Goal: Communication & Community: Answer question/provide support

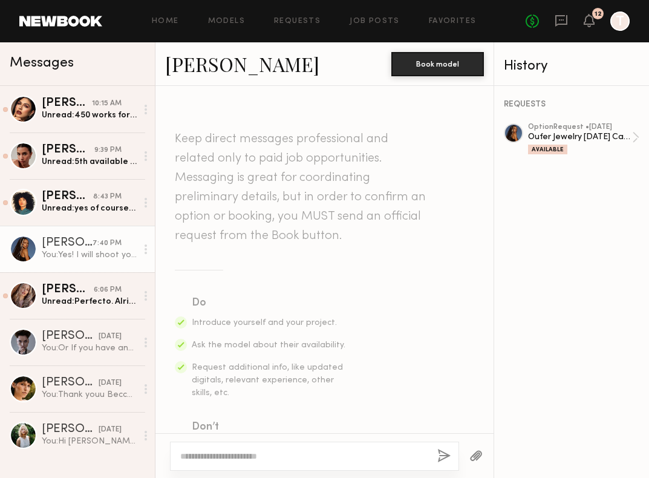
scroll to position [703, 0]
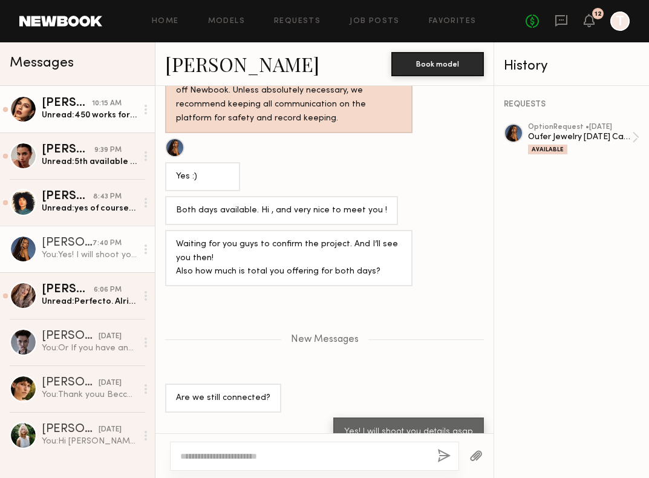
click at [77, 113] on div "Unread: 450 works for me for the 2 videos! For usage it’s just full in perp (lo…" at bounding box center [89, 114] width 95 height 11
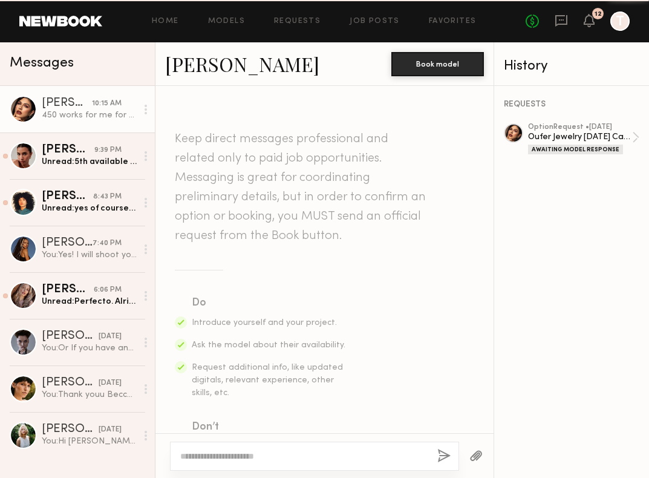
scroll to position [660, 0]
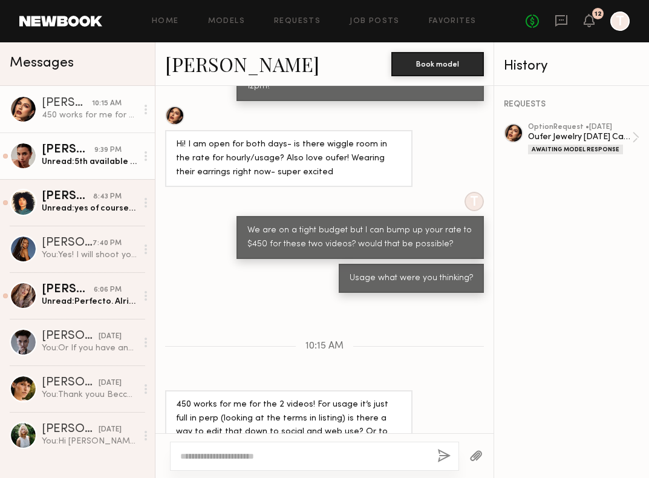
click at [86, 163] on div "Unread: 5th available anytime before 6pm 8-10 anytime 11th before 3pm" at bounding box center [89, 161] width 95 height 11
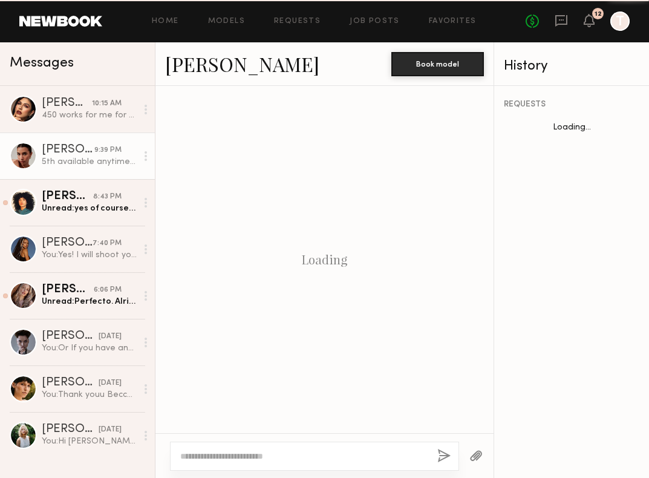
scroll to position [1032, 0]
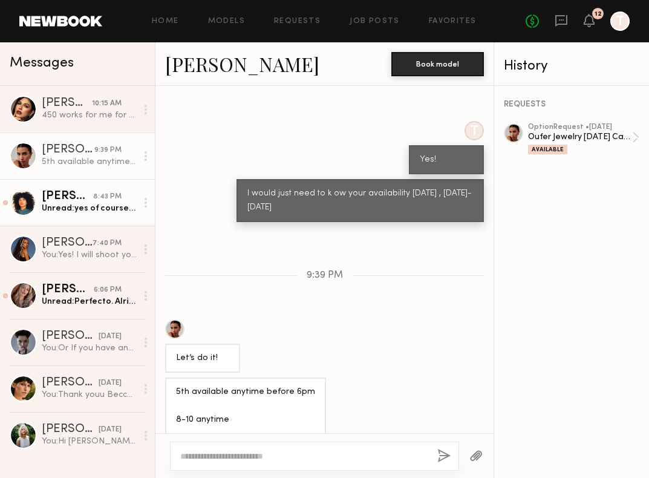
click at [97, 209] on div "Unread: yes of course, [EMAIL_ADDRESS][DOMAIN_NAME]" at bounding box center [89, 208] width 95 height 11
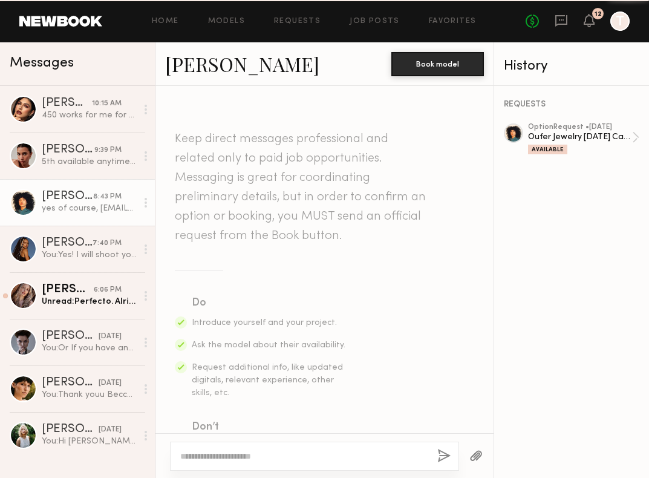
scroll to position [588, 0]
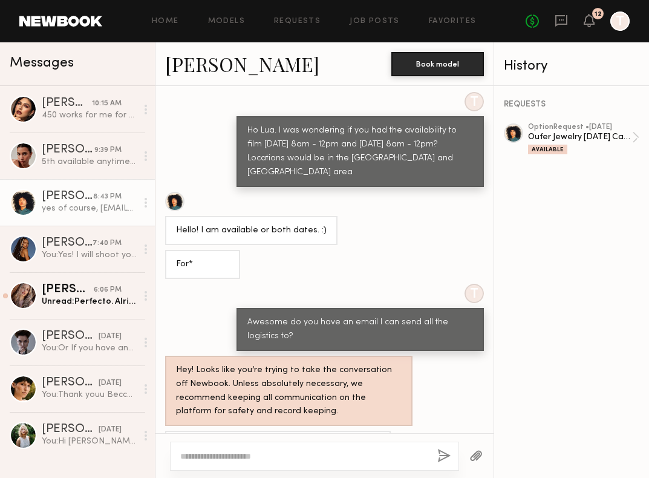
click at [324, 452] on textarea at bounding box center [303, 456] width 247 height 12
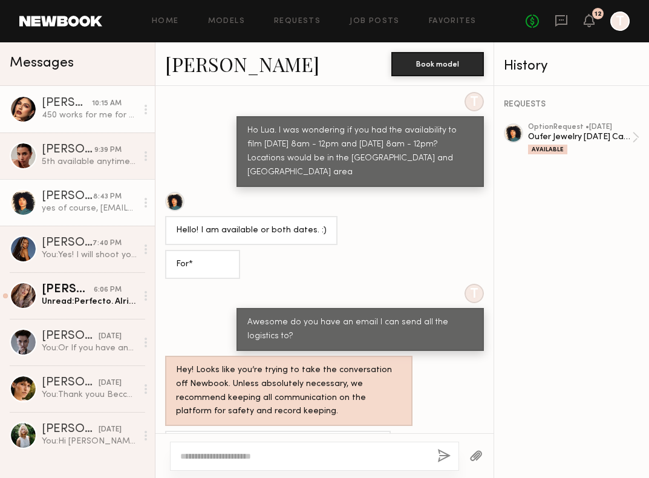
click at [82, 127] on link "[PERSON_NAME] 10:15 AM 450 works for me for the 2 videos! For usage it’s just f…" at bounding box center [77, 109] width 155 height 47
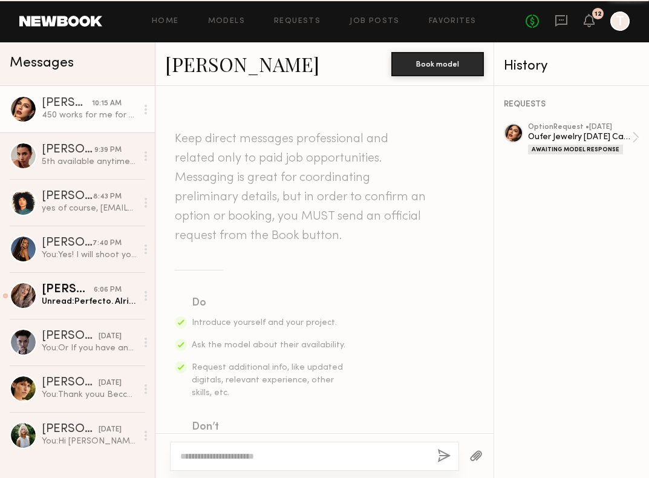
scroll to position [660, 0]
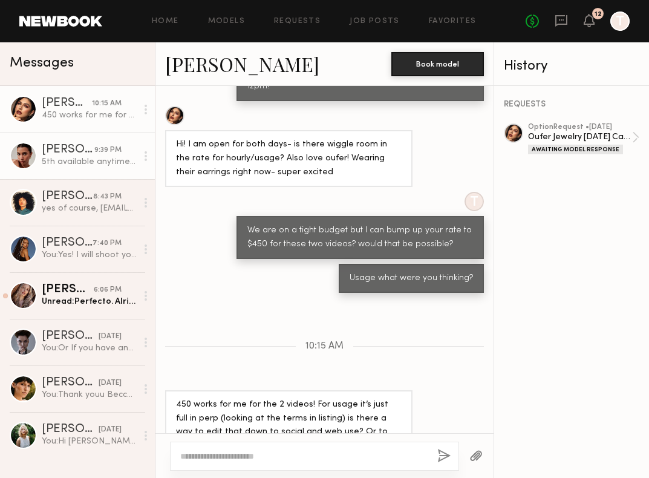
click at [79, 157] on div "5th available anytime before 6pm 8-10 anytime 11th before 3pm" at bounding box center [89, 161] width 95 height 11
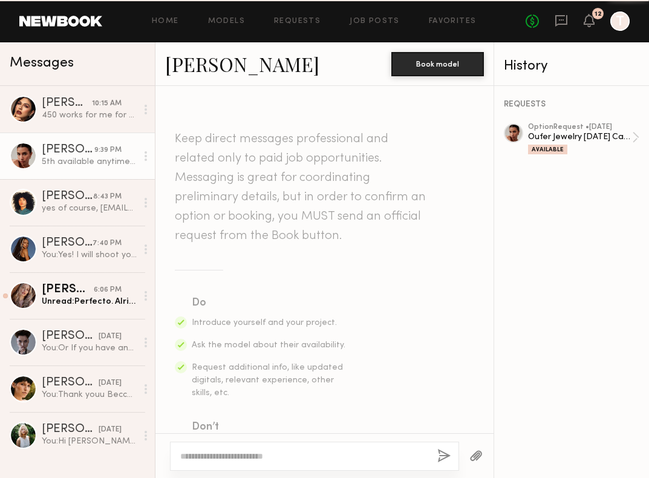
scroll to position [1032, 0]
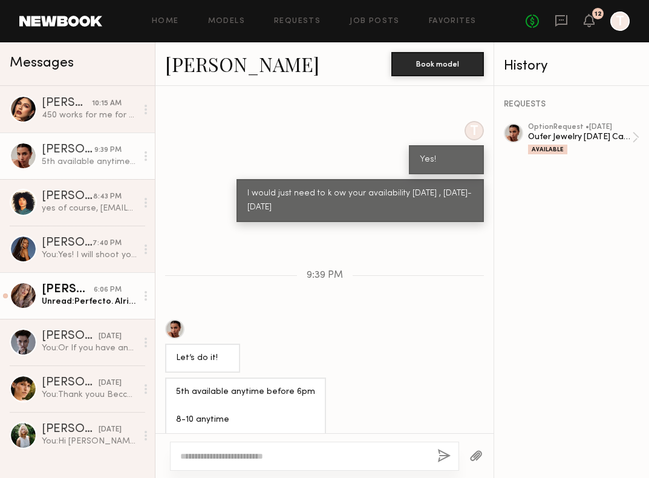
click at [91, 289] on div "[PERSON_NAME]" at bounding box center [68, 290] width 52 height 12
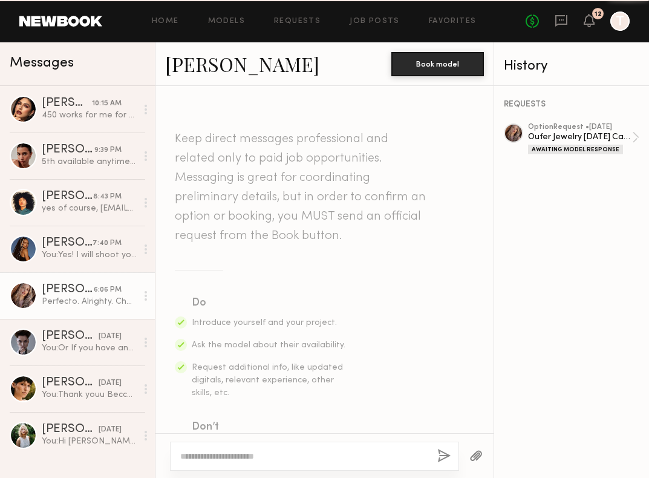
scroll to position [1171, 0]
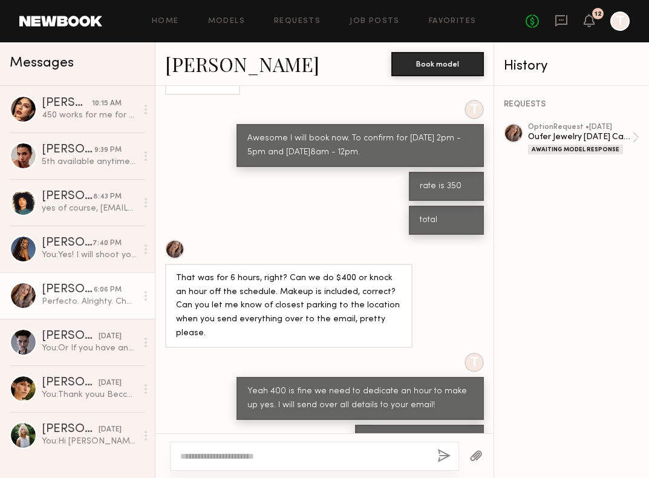
click at [276, 450] on textarea at bounding box center [303, 456] width 247 height 12
type textarea "**********"
click at [451, 457] on div "**********" at bounding box center [314, 456] width 289 height 29
click at [445, 457] on button "button" at bounding box center [443, 456] width 13 height 15
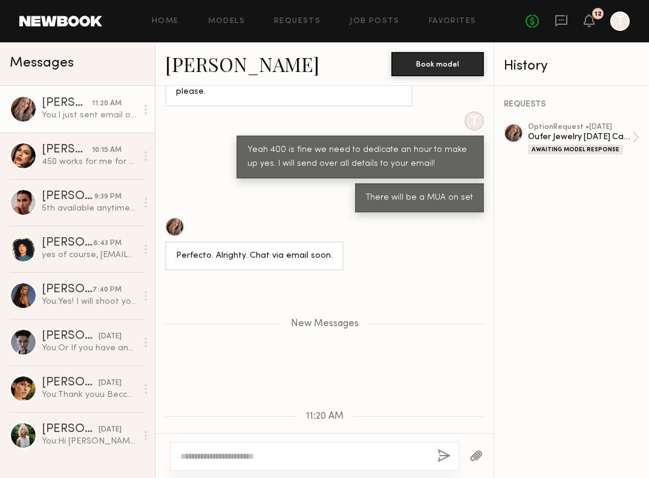
scroll to position [1488, 0]
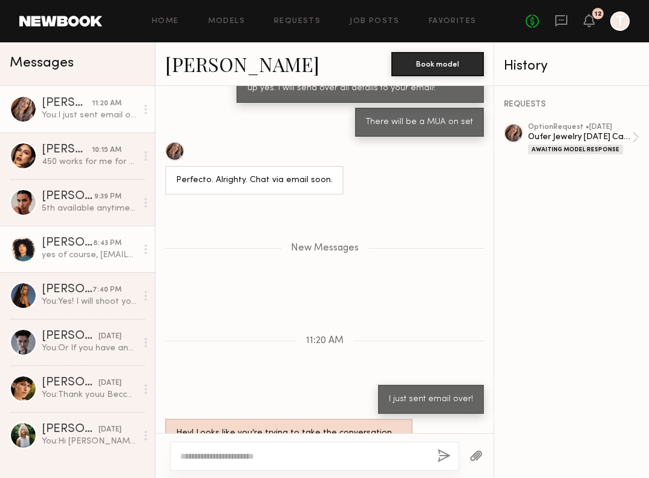
click at [97, 258] on div "yes of course, [EMAIL_ADDRESS][DOMAIN_NAME]" at bounding box center [89, 254] width 95 height 11
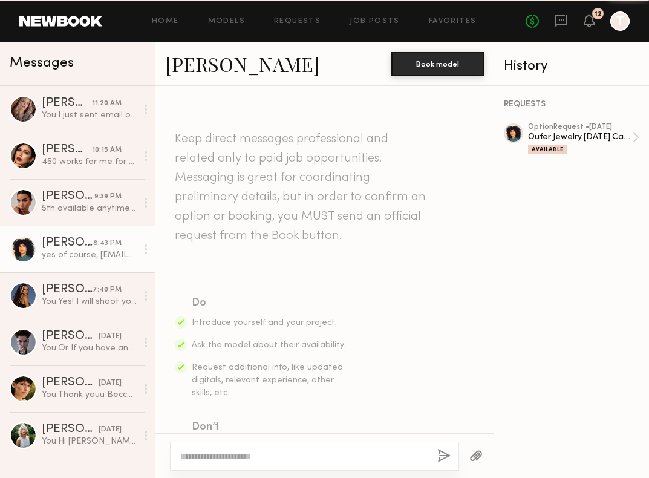
scroll to position [588, 0]
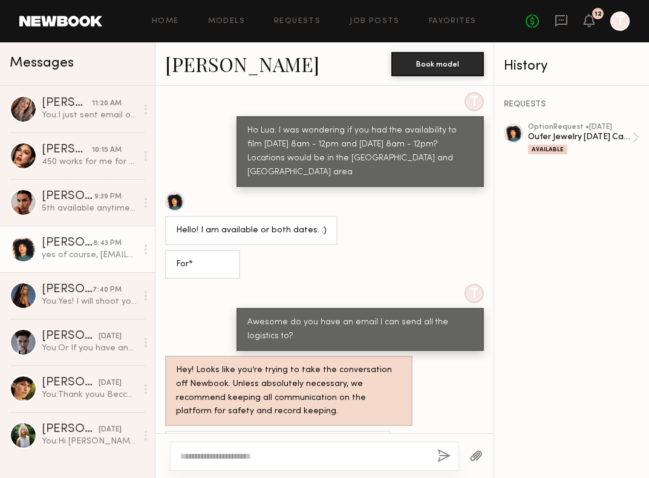
click at [247, 454] on textarea at bounding box center [303, 456] width 247 height 12
type textarea "**********"
click at [446, 451] on button "button" at bounding box center [443, 456] width 13 height 15
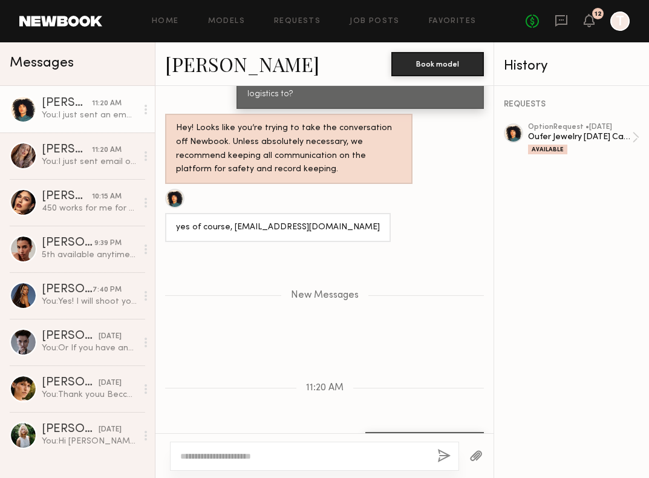
scroll to position [905, 0]
